Goal: Task Accomplishment & Management: Manage account settings

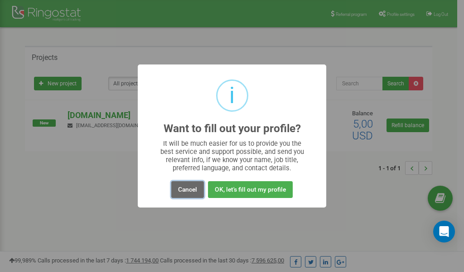
click at [186, 190] on button "Cancel" at bounding box center [187, 189] width 33 height 17
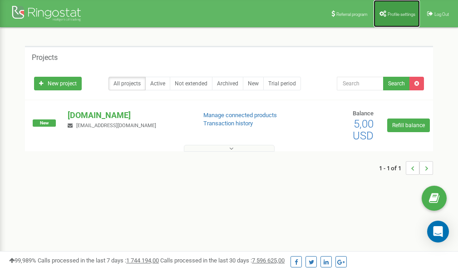
click at [399, 14] on span "Profile settings" at bounding box center [401, 14] width 28 height 5
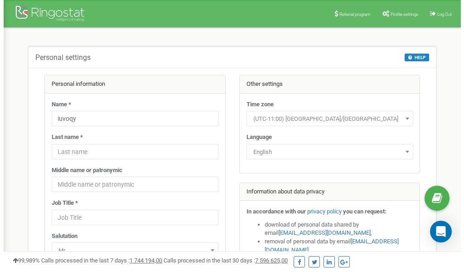
scroll to position [45, 0]
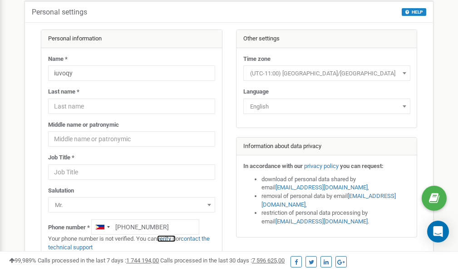
click at [169, 239] on link "verify it" at bounding box center [166, 238] width 19 height 7
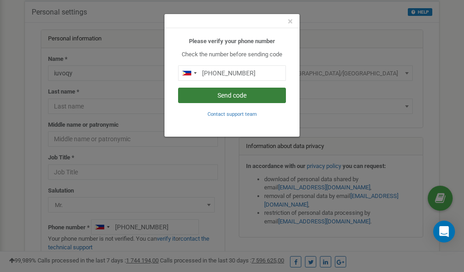
click at [230, 96] on button "Send code" at bounding box center [232, 95] width 108 height 15
